Goal: Find specific page/section: Find specific page/section

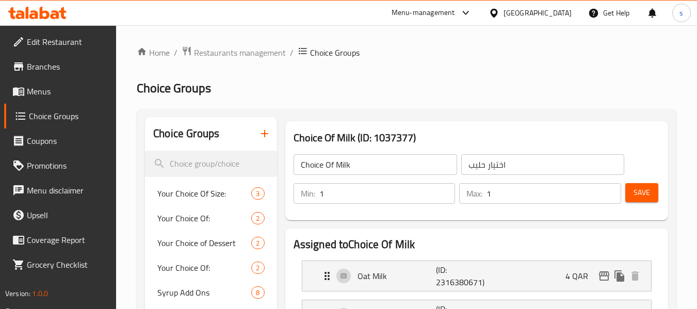
click at [46, 15] on icon at bounding box center [37, 13] width 58 height 12
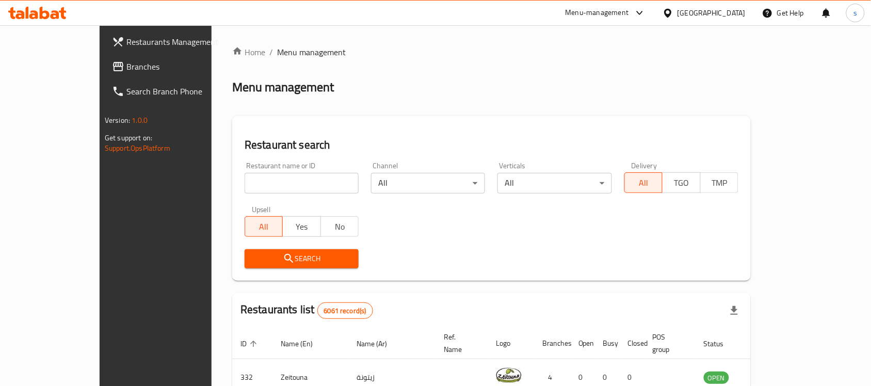
click at [697, 13] on div "Bahrain" at bounding box center [712, 12] width 68 height 11
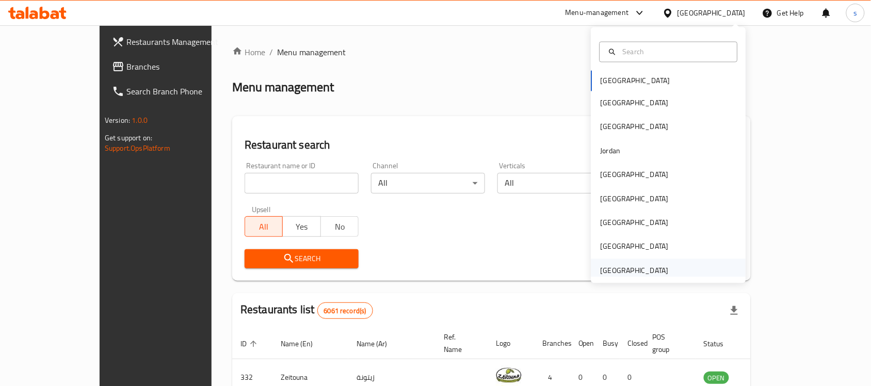
click at [630, 276] on div "United Arab Emirates" at bounding box center [635, 270] width 68 height 11
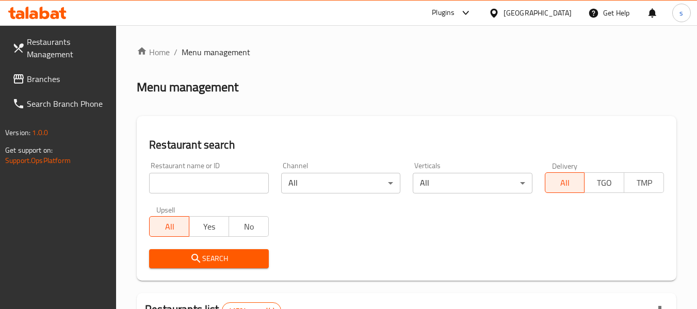
click at [61, 73] on span "Branches" at bounding box center [68, 79] width 82 height 12
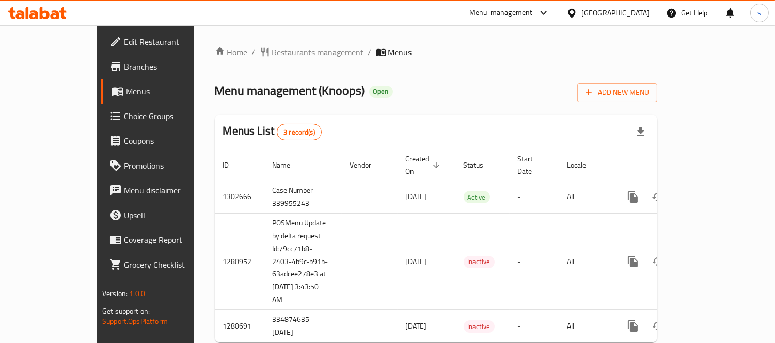
click at [272, 58] on span "Restaurants management" at bounding box center [318, 52] width 92 height 12
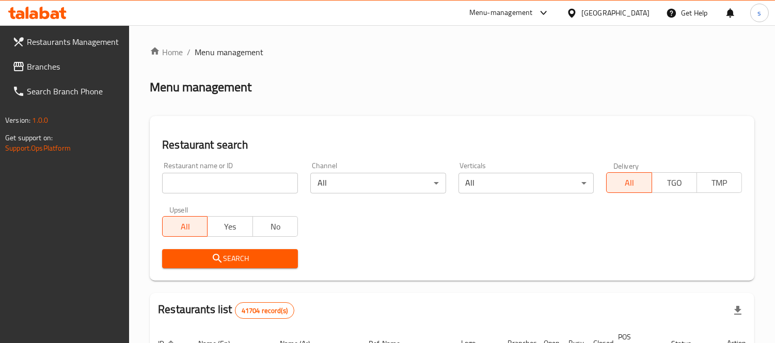
click at [215, 183] on input "search" at bounding box center [230, 183] width 136 height 21
paste input "693945"
type input "693945"
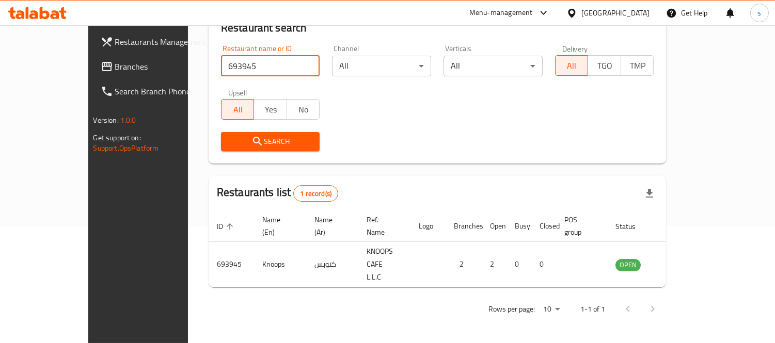
scroll to position [97, 0]
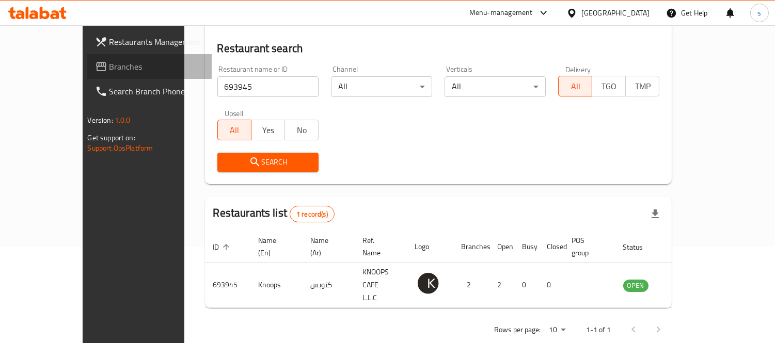
click at [109, 71] on span "Branches" at bounding box center [156, 66] width 94 height 12
